Goal: Task Accomplishment & Management: Manage account settings

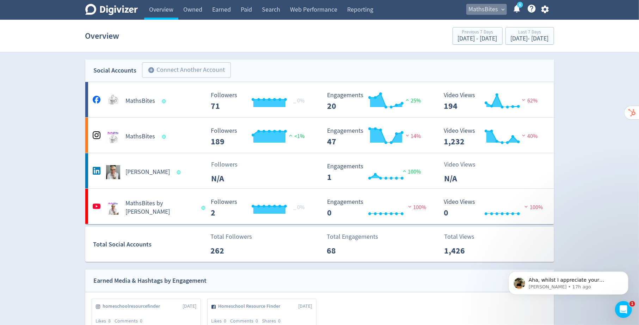
click at [494, 10] on span "MathsBites" at bounding box center [484, 9] width 30 height 11
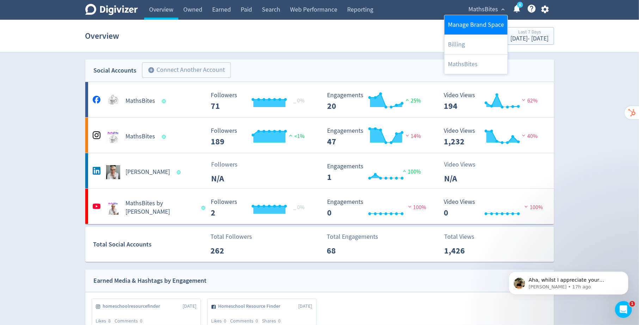
click at [493, 22] on link "Manage Brand Space" at bounding box center [476, 24] width 63 height 19
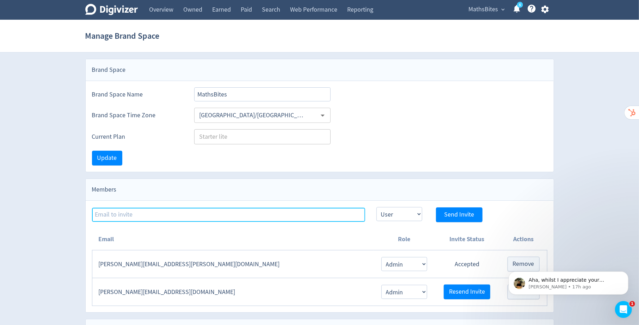
click at [197, 209] on input at bounding box center [228, 215] width 273 height 14
type input "[PERSON_NAME][EMAIL_ADDRESS][PERSON_NAME][DOMAIN_NAME]"
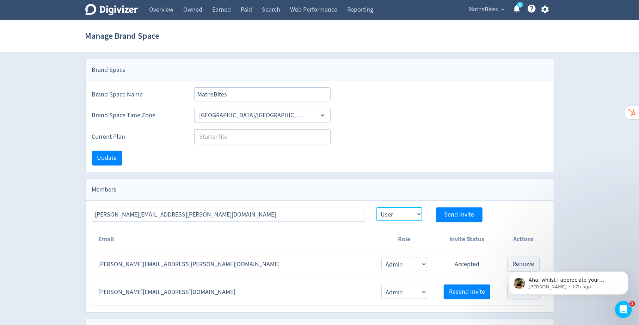
click at [405, 213] on select "Admin User" at bounding box center [400, 214] width 46 height 14
select select "ADMIN"
click at [377, 207] on select "Admin User" at bounding box center [400, 214] width 46 height 14
click at [458, 212] on span "Send Invite" at bounding box center [459, 215] width 30 height 6
select select "USER"
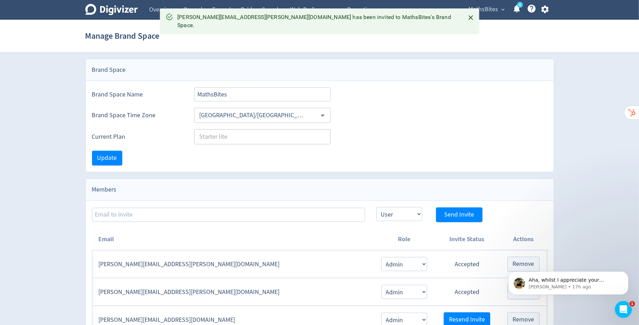
click at [496, 11] on span "MathsBites" at bounding box center [484, 9] width 30 height 11
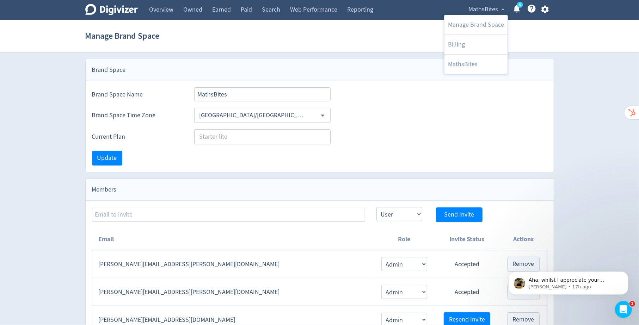
click at [548, 8] on div at bounding box center [319, 162] width 639 height 325
click at [546, 8] on icon "button" at bounding box center [546, 10] width 10 height 10
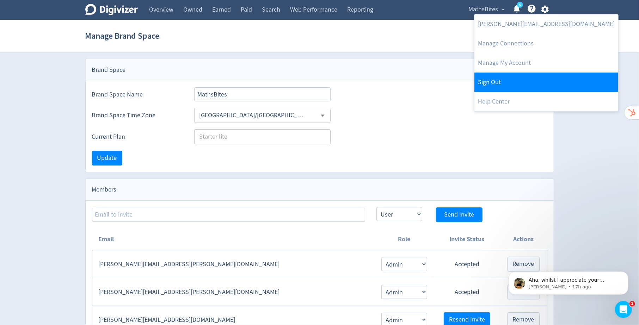
click at [513, 86] on link "Sign Out" at bounding box center [547, 82] width 144 height 19
